Goal: Task Accomplishment & Management: Use online tool/utility

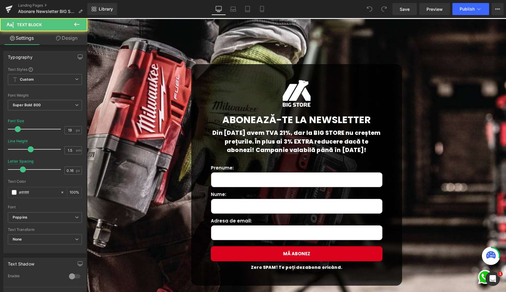
click at [262, 141] on p "Din [DATE] avem TVA 21%, dar la BIG STORE nu creștem prețurile. În plus ai 3% E…" at bounding box center [297, 142] width 172 height 26
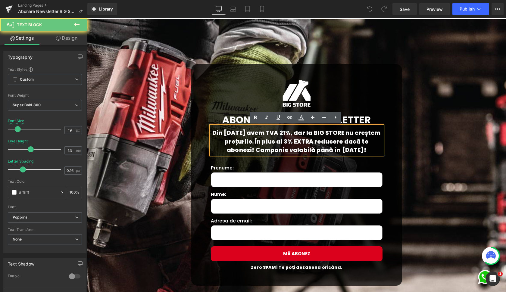
click at [218, 135] on p "Din [DATE] avem TVA 21%, dar la BIG STORE nu creștem prețurile. În plus ai 3% E…" at bounding box center [297, 142] width 172 height 26
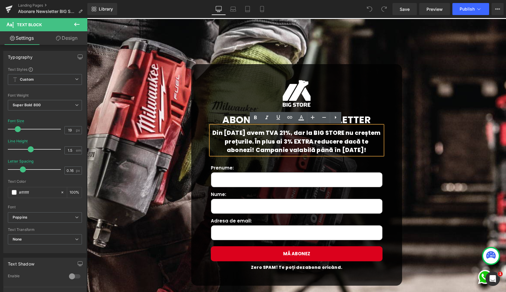
click at [241, 135] on p "Din [DATE] avem TVA 21%, dar la BIG STORE nu creștem prețurile. În plus ai 3% E…" at bounding box center [297, 142] width 172 height 26
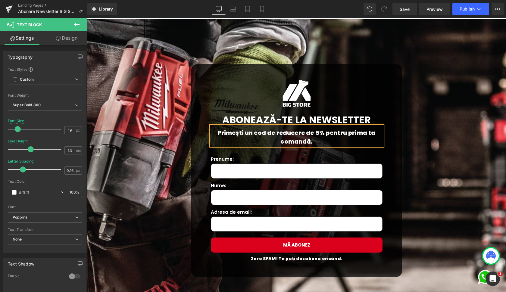
click at [353, 133] on p "Primești un cod de reducere de 5% pentru prima ta comandă." at bounding box center [297, 137] width 172 height 17
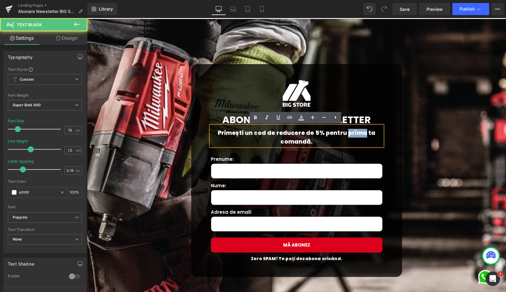
click at [353, 133] on p "Primești un cod de reducere de 5% pentru prima ta comandă." at bounding box center [297, 137] width 172 height 17
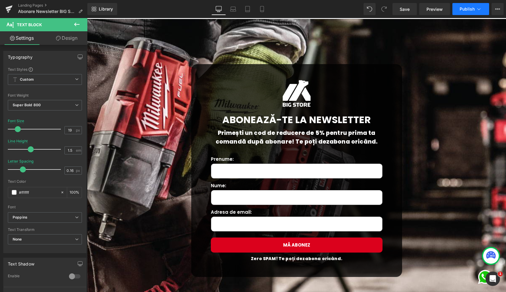
click at [469, 10] on span "Publish" at bounding box center [467, 9] width 15 height 5
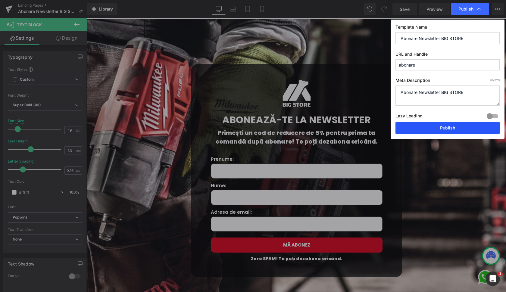
drag, startPoint x: 450, startPoint y: 126, endPoint x: 314, endPoint y: 60, distance: 151.4
click at [450, 126] on button "Publish" at bounding box center [447, 128] width 104 height 12
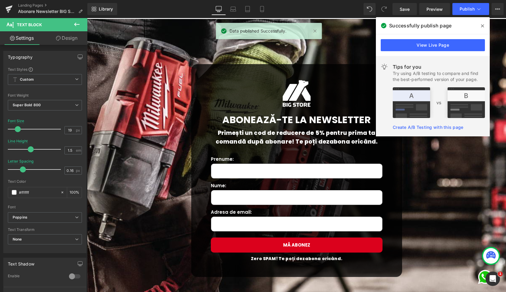
click at [482, 25] on icon at bounding box center [482, 25] width 3 height 3
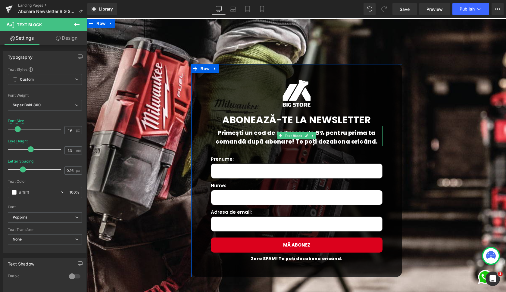
click at [281, 142] on p "Primești un cod de reducere de 5% pentru prima ta comandă după abonare! Te poți…" at bounding box center [297, 137] width 172 height 17
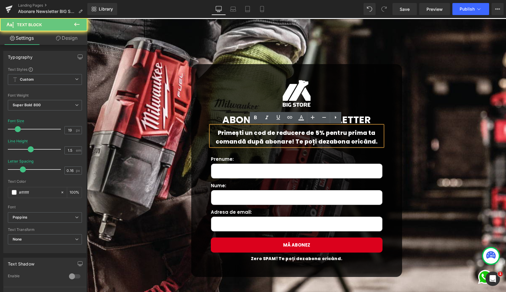
drag, startPoint x: 311, startPoint y: 140, endPoint x: 298, endPoint y: 141, distance: 13.6
click at [310, 140] on p "Primești un cod de reducere de 5% pentru prima ta comandă după abonare! Te poți…" at bounding box center [297, 137] width 172 height 17
click at [297, 141] on p "Primești un cod de reducere de 5% pentru prima ta comandă după abonare! Te poți…" at bounding box center [297, 137] width 172 height 17
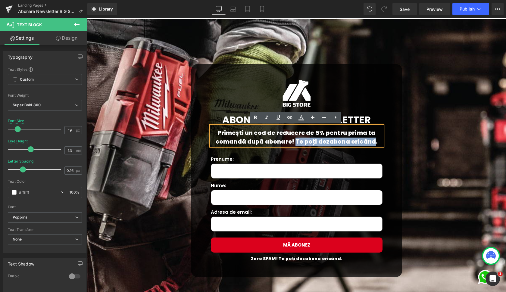
drag, startPoint x: 297, startPoint y: 141, endPoint x: 352, endPoint y: 142, distance: 55.4
click at [352, 142] on p "Primești un cod de reducere de 5% pentru prima ta comandă după abonare! Te poți…" at bounding box center [297, 137] width 172 height 17
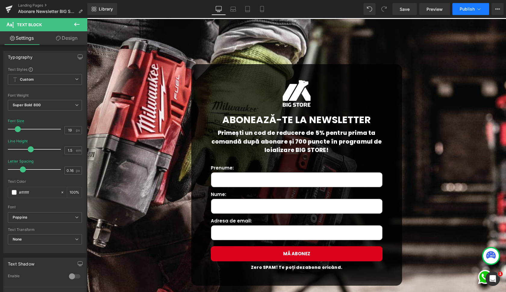
click at [472, 11] on span "Publish" at bounding box center [467, 9] width 15 height 5
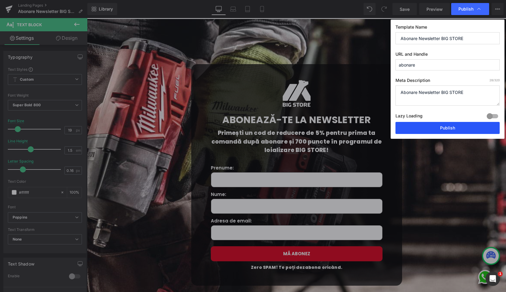
click at [443, 126] on button "Publish" at bounding box center [447, 128] width 104 height 12
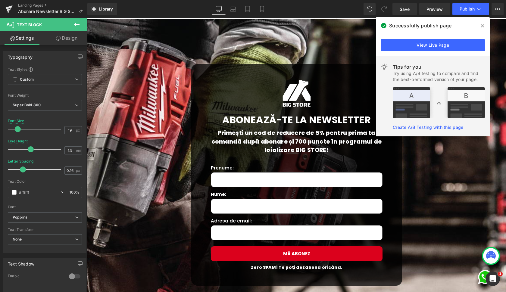
click at [481, 26] on span at bounding box center [483, 26] width 10 height 10
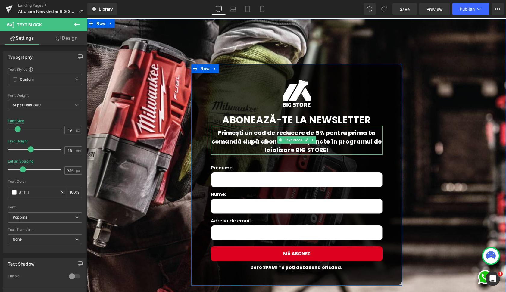
click at [258, 143] on p "Primești un cod de reducere de 5% pentru prima ta comandă după abonare și 700 p…" at bounding box center [297, 142] width 172 height 26
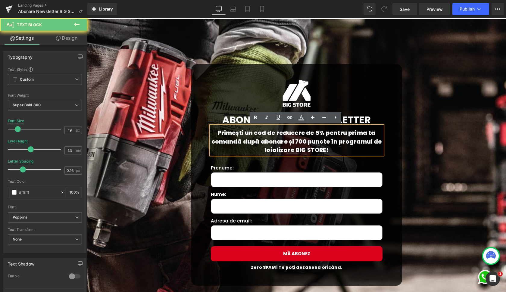
click at [260, 133] on p "Primești un cod de reducere de 5% pentru prima ta comandă după abonare și 700 p…" at bounding box center [297, 142] width 172 height 26
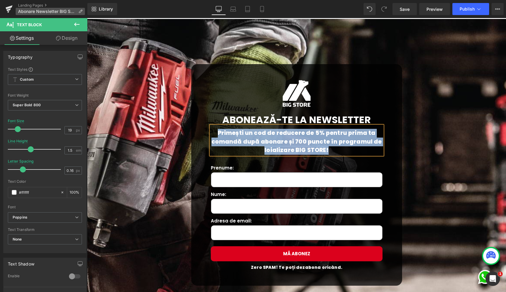
copy p "Primești un cod de reducere de 5% pentru prima ta comandă după abonare și 700 p…"
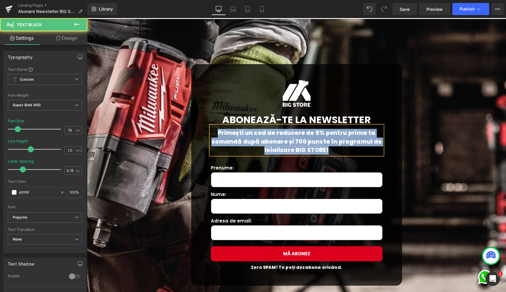
click at [305, 138] on p "Primești un cod de reducere de 5% pentru prima ta comandă după abonare și 700 p…" at bounding box center [297, 142] width 172 height 26
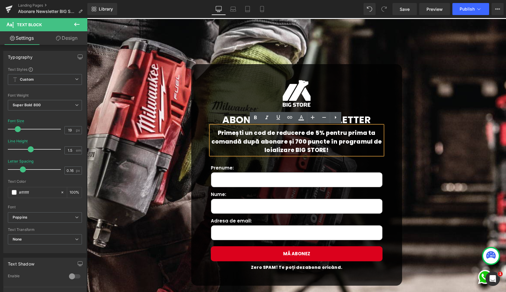
click at [348, 148] on p "Primești un cod de reducere de 5% pentru prima ta comandă după abonare și 700 p…" at bounding box center [297, 142] width 172 height 26
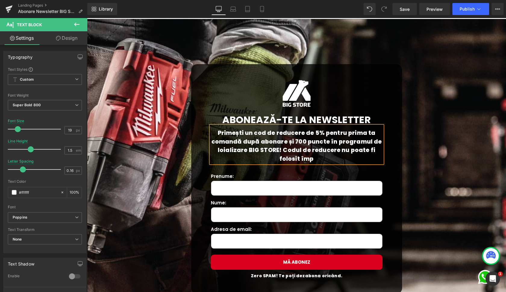
click at [280, 152] on p "Primești un cod de reducere de 5% pentru prima ta comandă după abonare și 700 p…" at bounding box center [297, 146] width 172 height 34
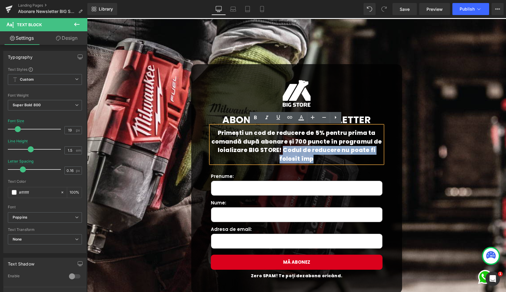
drag, startPoint x: 280, startPoint y: 152, endPoint x: 310, endPoint y: 155, distance: 30.0
click at [310, 155] on p "Primești un cod de reducere de 5% pentru prima ta comandă după abonare și 700 p…" at bounding box center [297, 146] width 172 height 34
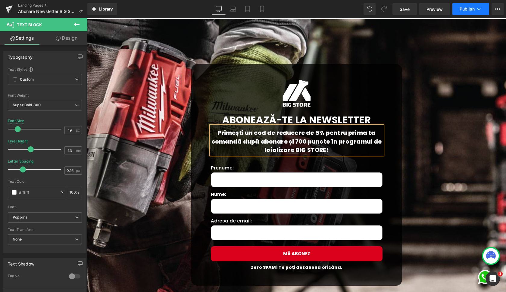
click at [479, 6] on button "Publish" at bounding box center [470, 9] width 37 height 12
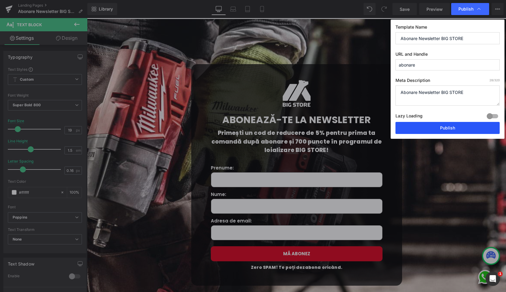
click at [447, 128] on button "Publish" at bounding box center [447, 128] width 104 height 12
